Goal: Task Accomplishment & Management: Manage account settings

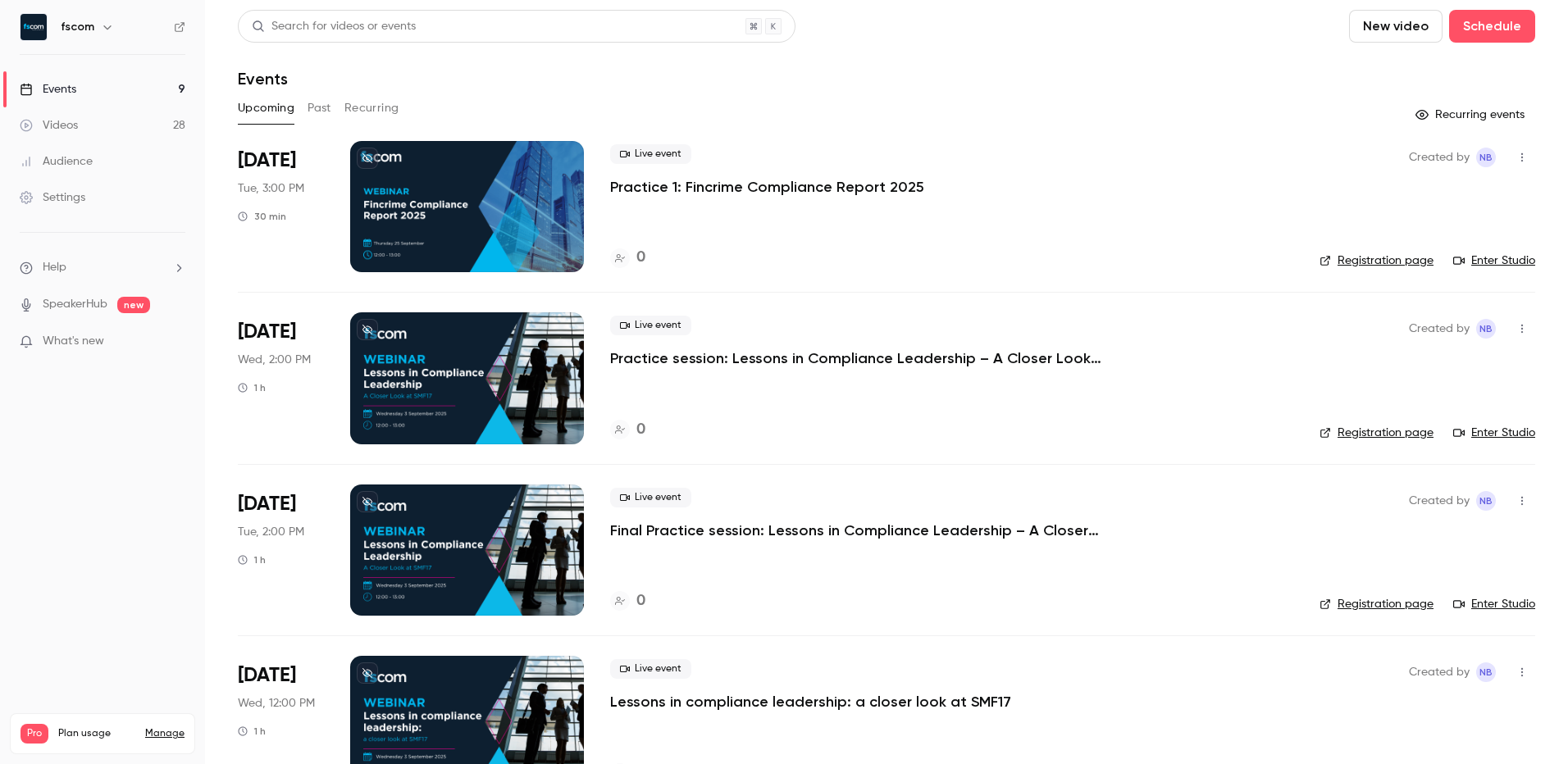
click at [1515, 156] on icon "button" at bounding box center [1522, 157] width 13 height 12
click at [1418, 322] on div "Delete" at bounding box center [1446, 327] width 125 height 17
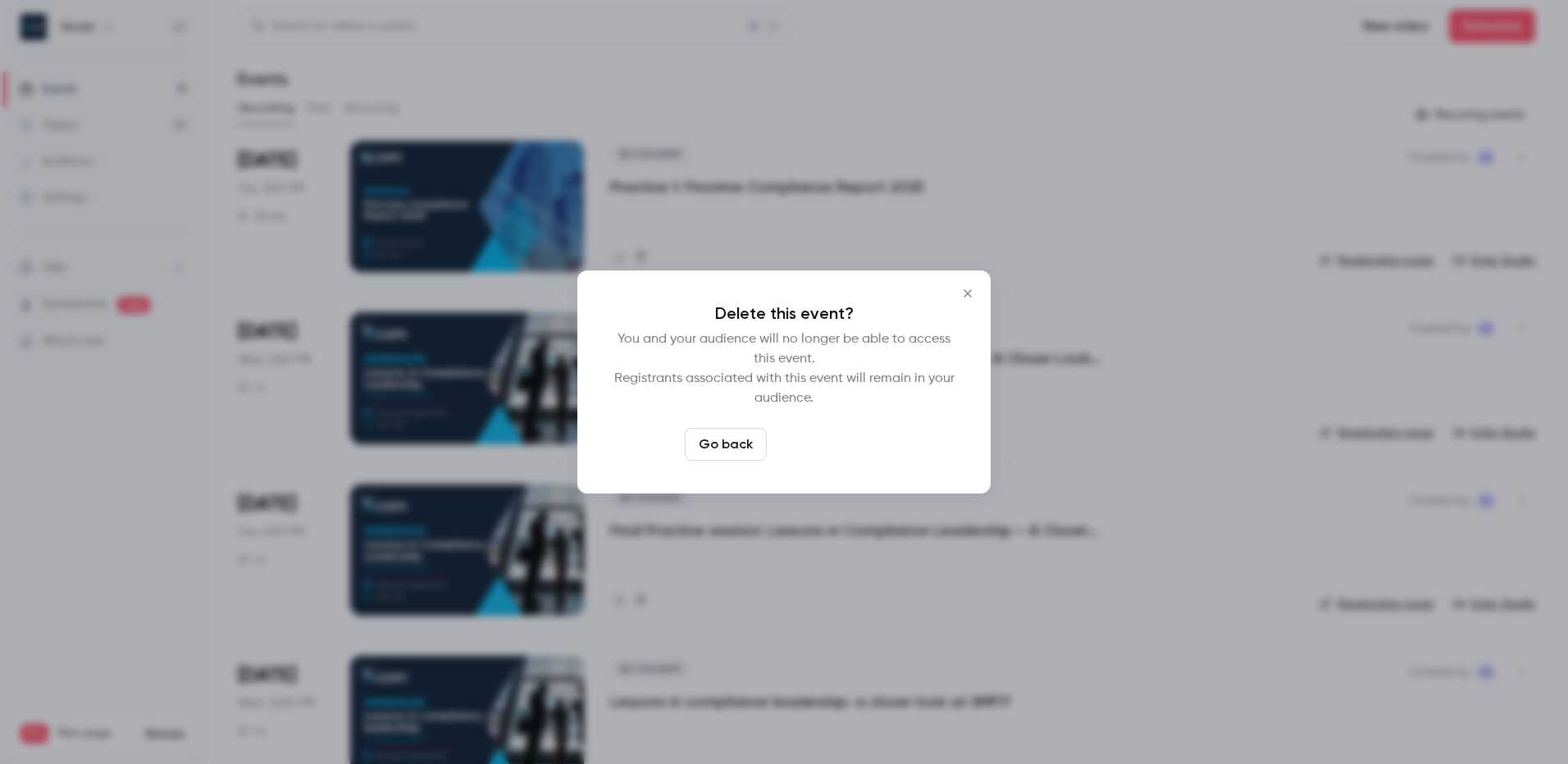
click at [827, 450] on button "Delete event" at bounding box center [828, 444] width 110 height 33
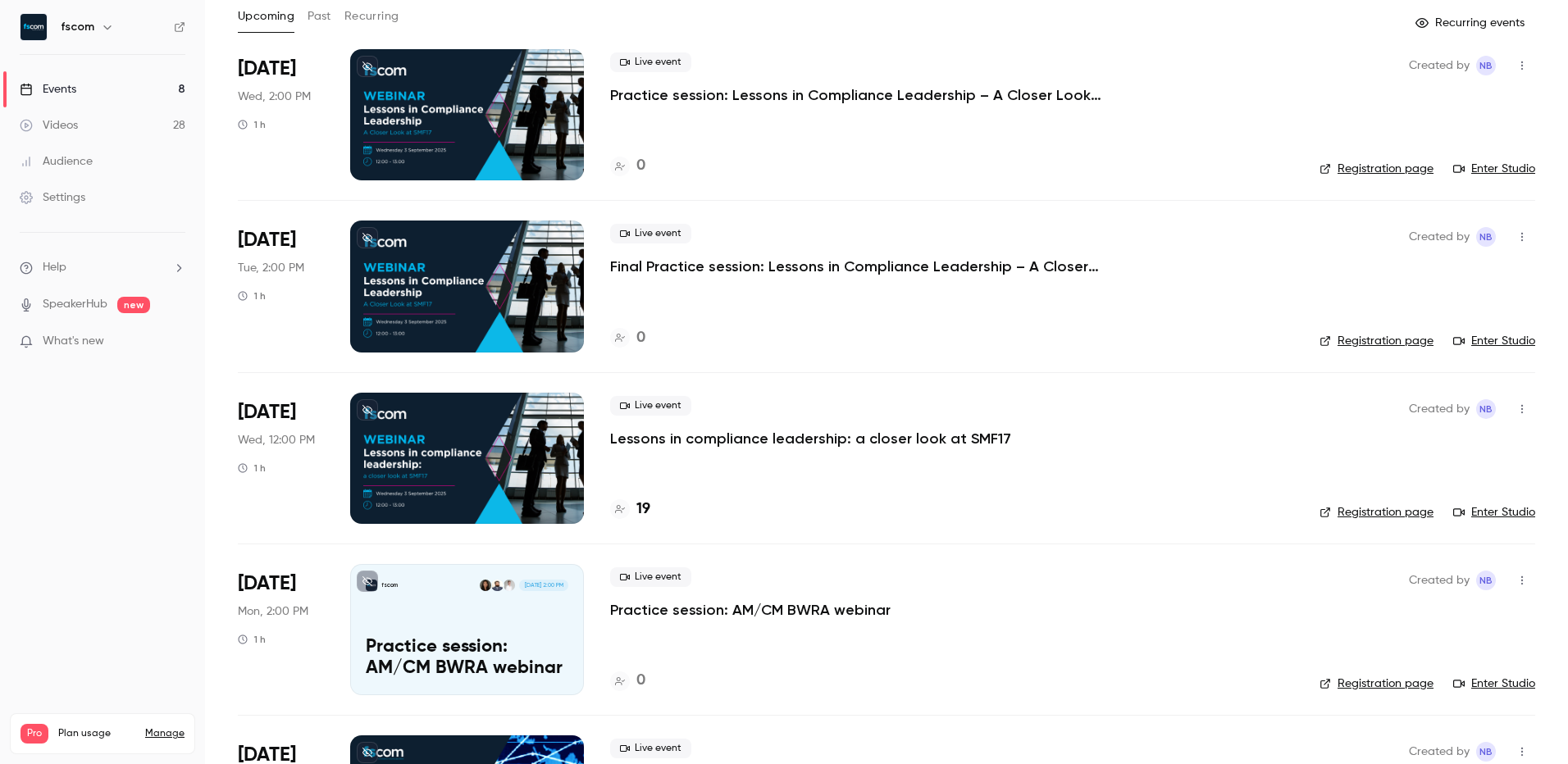
scroll to position [166, 0]
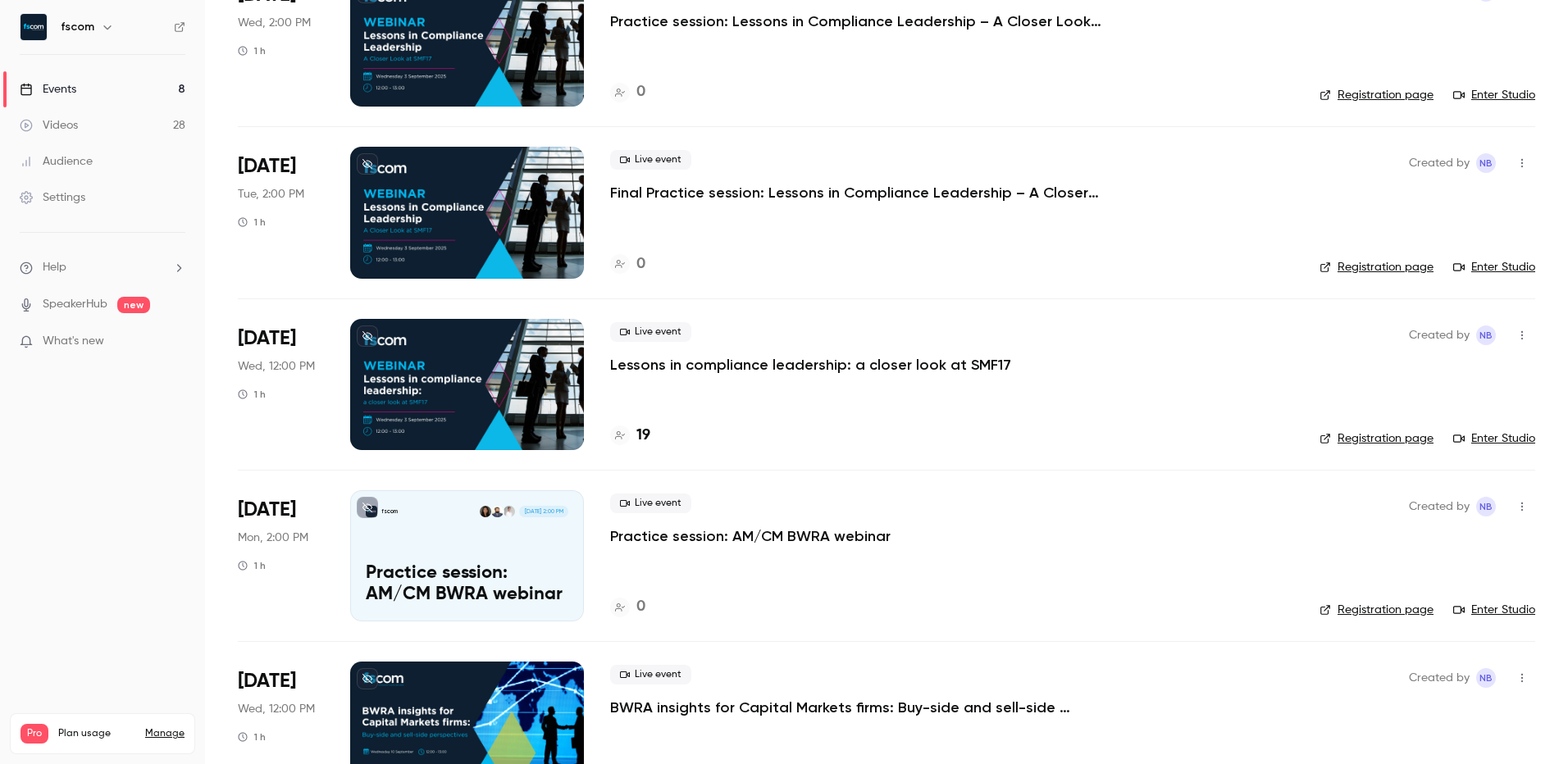
click at [732, 365] on p "Lessons in compliance leadership: a closer look at SMF17" at bounding box center [810, 365] width 401 height 20
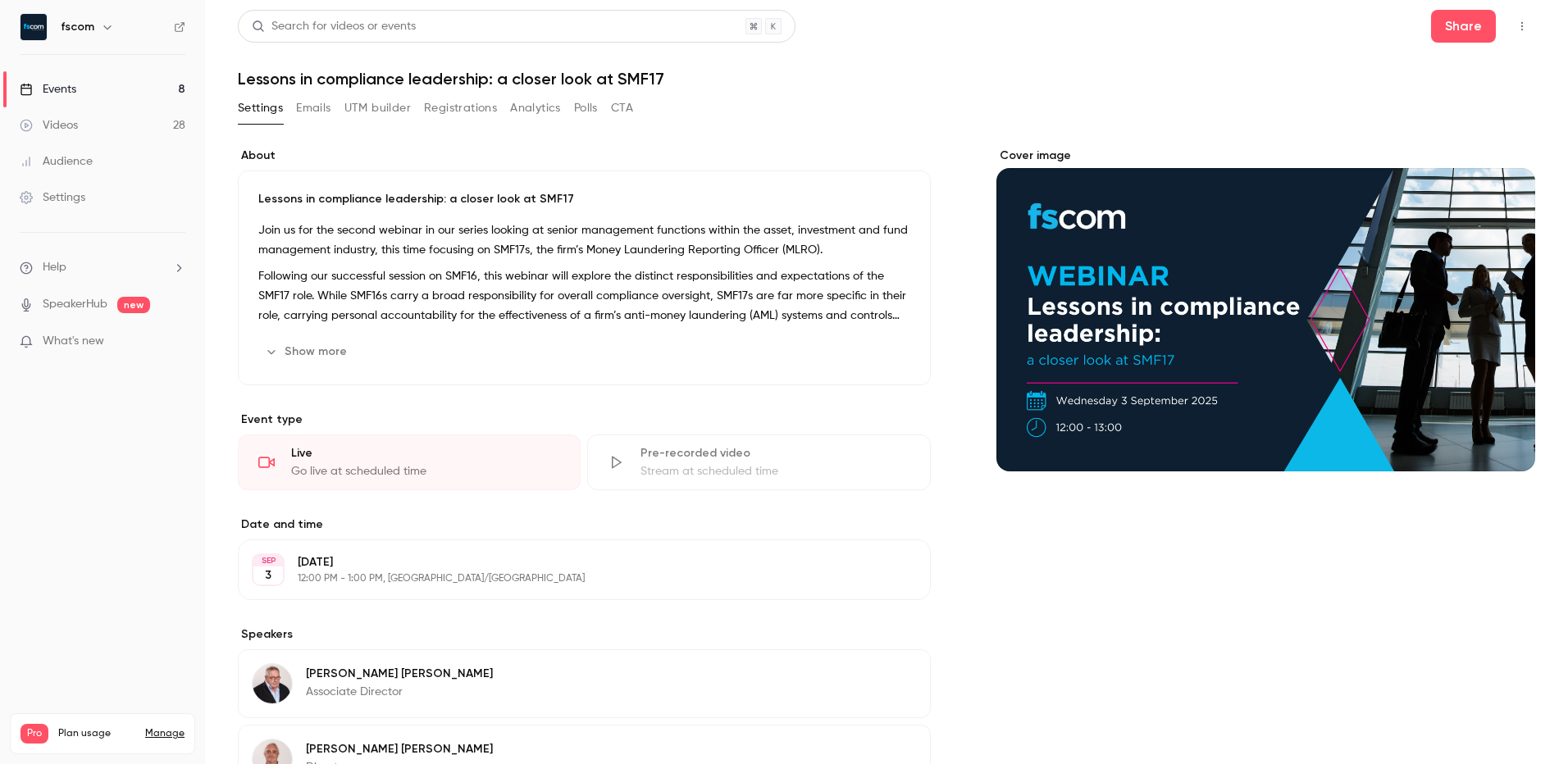
click at [475, 111] on button "Registrations" at bounding box center [460, 108] width 73 height 26
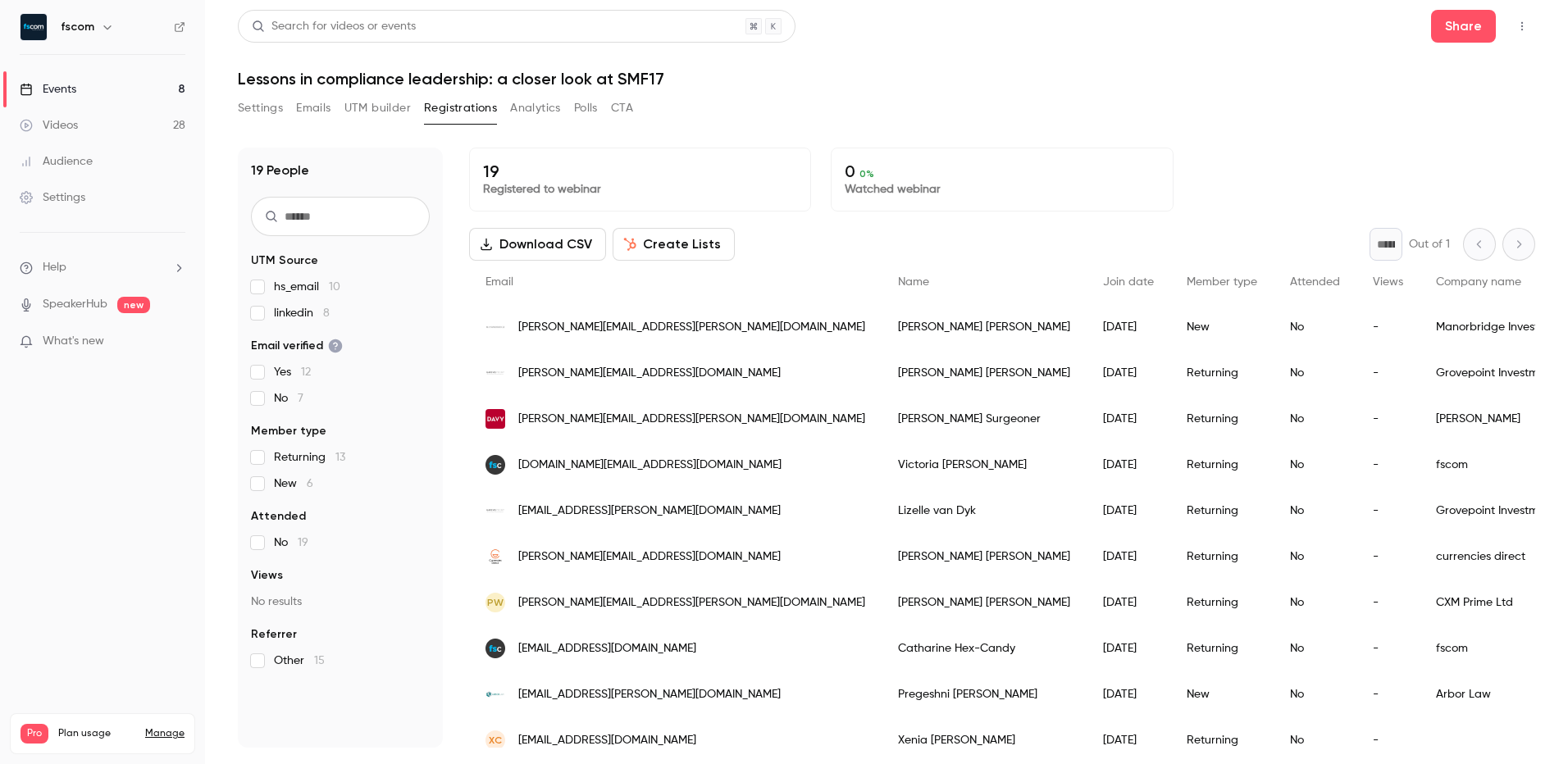
click at [547, 251] on button "Download CSV" at bounding box center [538, 244] width 137 height 33
